Goal: Find specific page/section: Find specific page/section

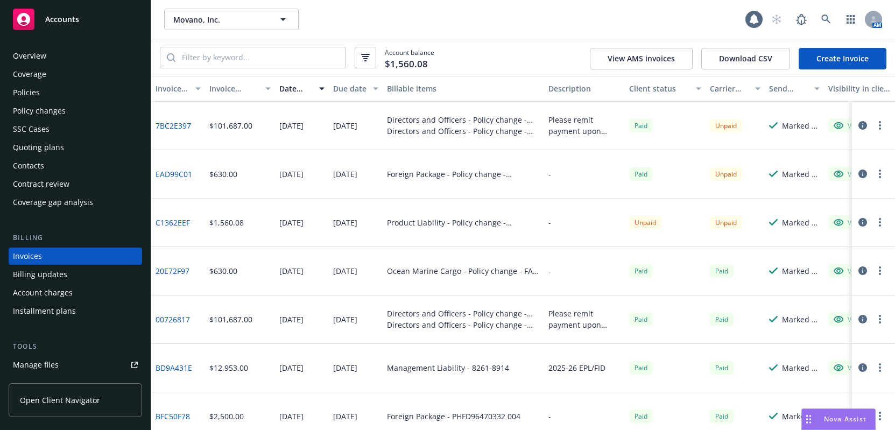
scroll to position [93, 0]
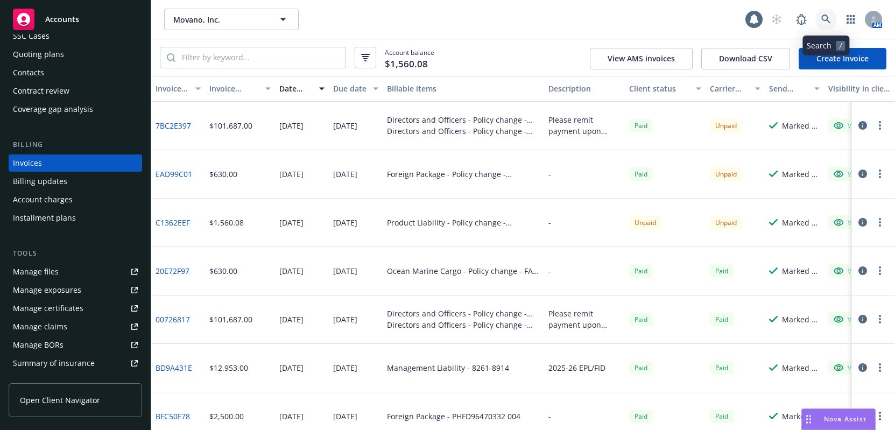
click at [824, 18] on icon at bounding box center [826, 20] width 10 height 10
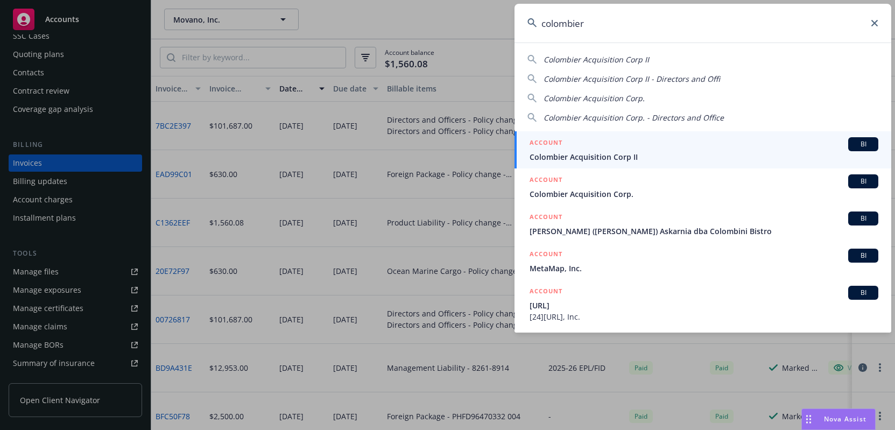
type input "colombier"
click at [610, 157] on span "Colombier Acquisition Corp II" at bounding box center [703, 156] width 349 height 11
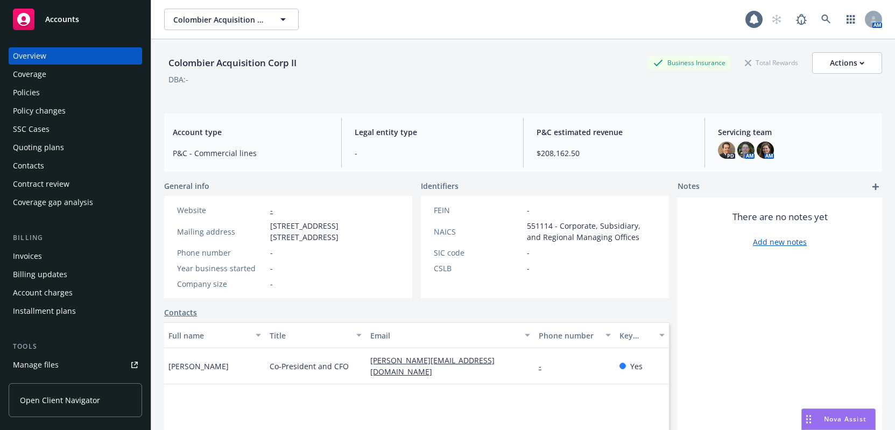
click at [34, 258] on div "Invoices" at bounding box center [27, 256] width 29 height 17
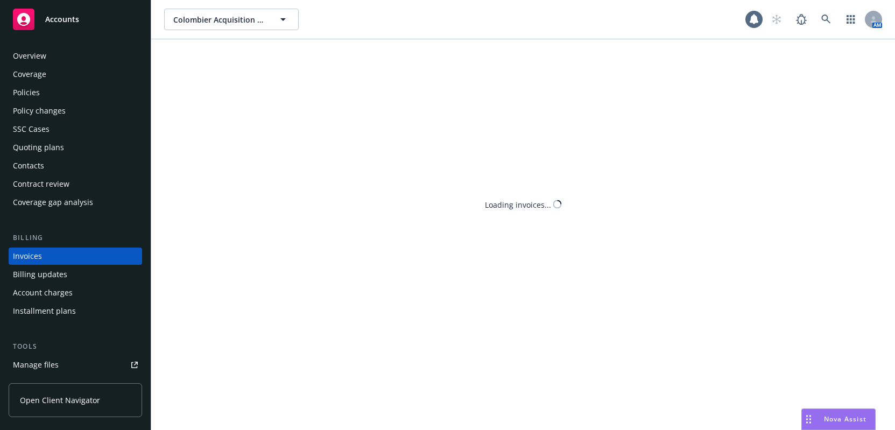
scroll to position [24, 0]
